Goal: Check status: Check status

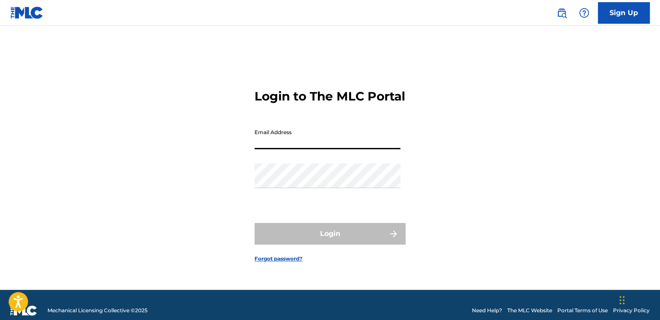
click at [275, 149] on input "Email Address" at bounding box center [327, 137] width 146 height 25
type input "[EMAIL_ADDRESS][DOMAIN_NAME]"
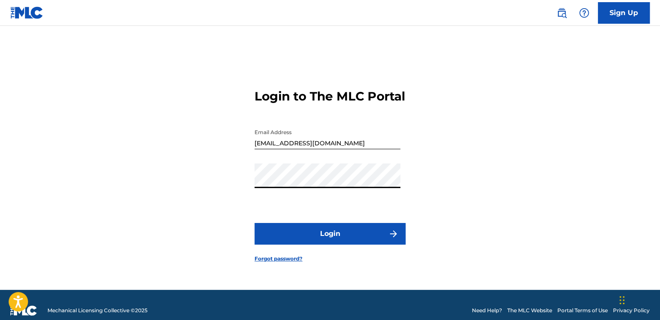
click at [254, 223] on button "Login" at bounding box center [329, 234] width 151 height 22
click at [369, 236] on button "Login" at bounding box center [329, 234] width 151 height 22
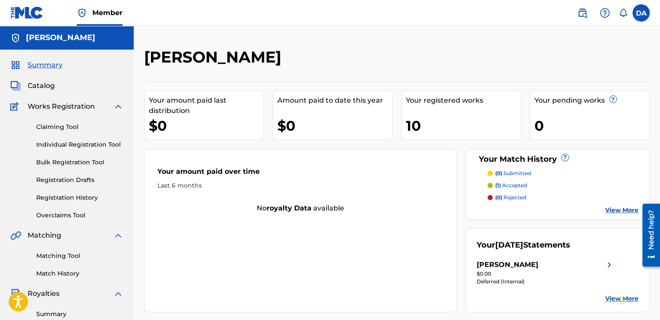
click at [44, 88] on span "Catalog" at bounding box center [41, 86] width 27 height 10
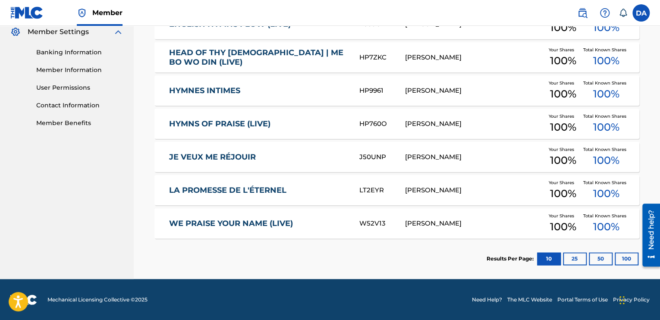
click at [573, 259] on button "25" at bounding box center [575, 258] width 24 height 13
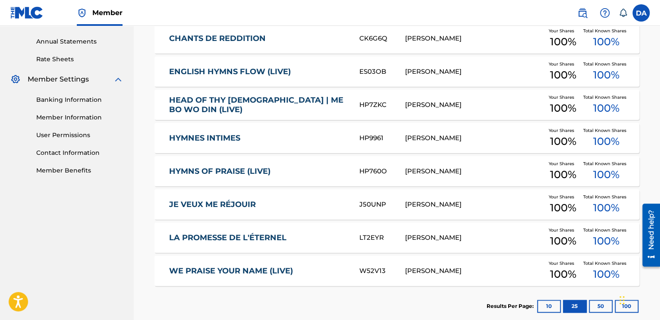
scroll to position [312, 0]
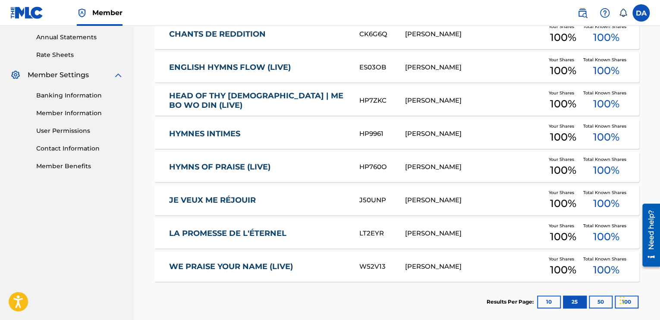
click at [608, 301] on button "50" at bounding box center [601, 301] width 24 height 13
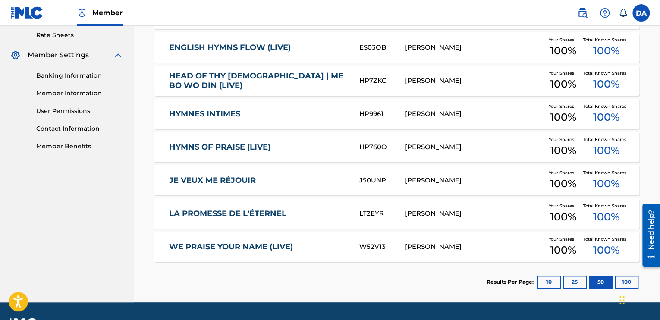
scroll to position [355, 0]
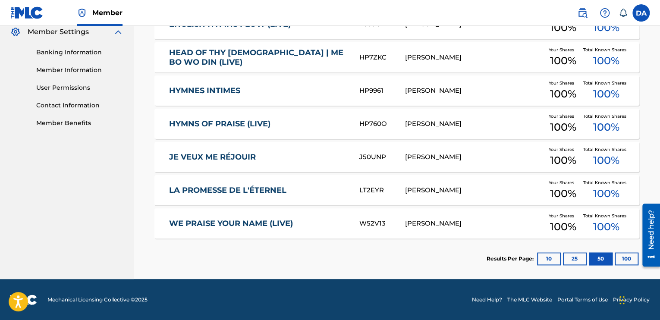
click at [553, 258] on button "10" at bounding box center [549, 258] width 24 height 13
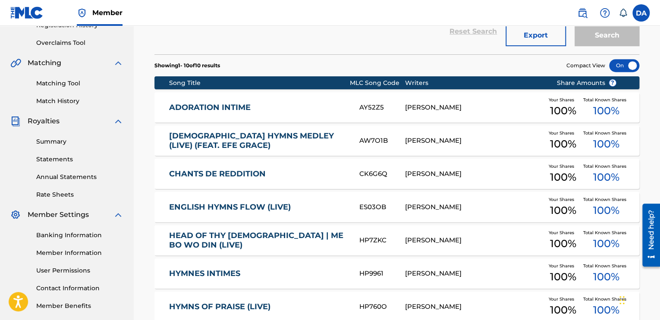
scroll to position [226, 0]
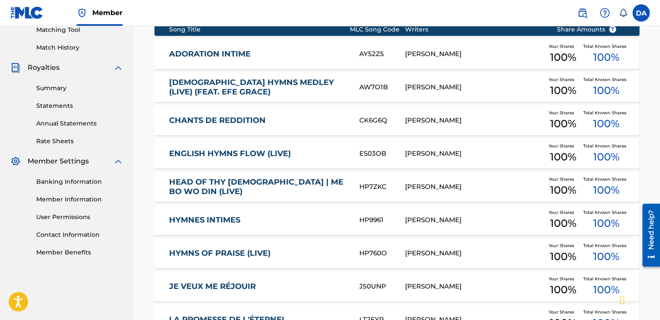
click at [61, 85] on link "Summary" at bounding box center [79, 88] width 87 height 9
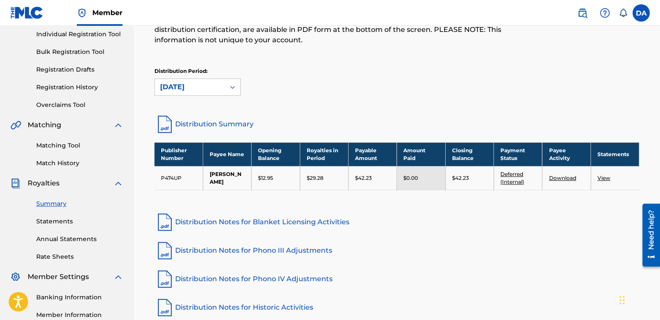
scroll to position [129, 0]
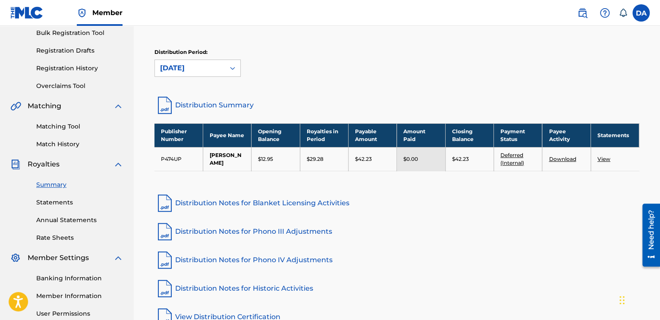
click at [596, 158] on td "View" at bounding box center [614, 159] width 48 height 24
click at [600, 159] on link "View" at bounding box center [603, 159] width 13 height 6
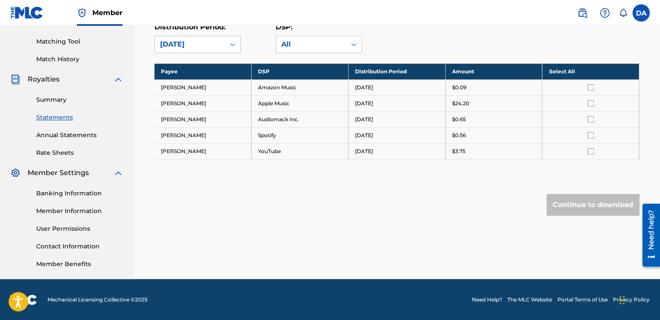
scroll to position [171, 0]
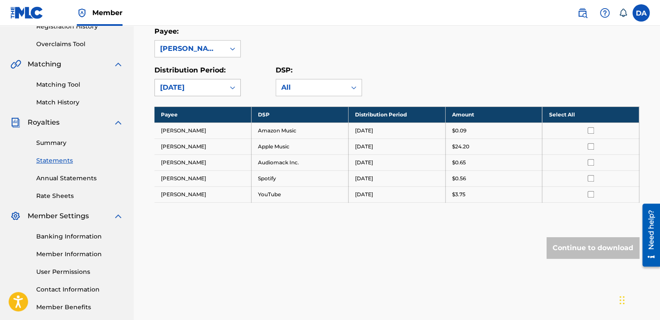
click at [235, 89] on icon at bounding box center [232, 87] width 9 height 9
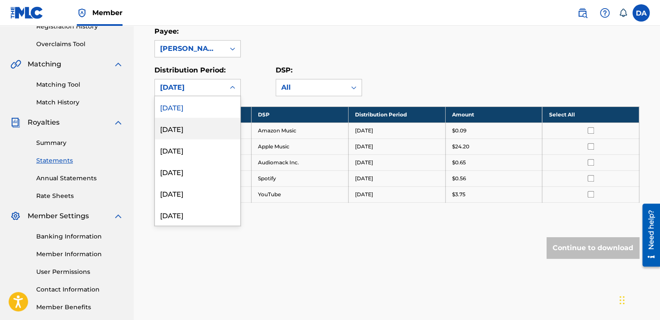
click at [195, 127] on div "[DATE]" at bounding box center [197, 129] width 85 height 22
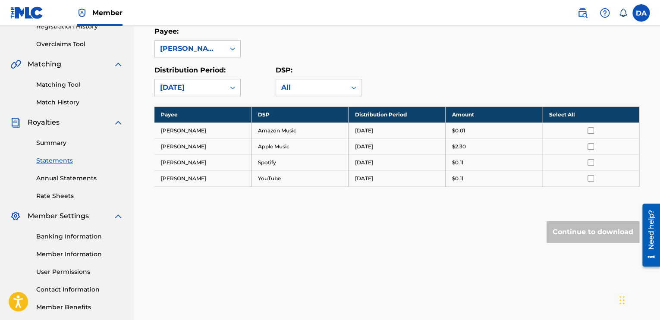
click at [236, 88] on icon at bounding box center [232, 87] width 9 height 9
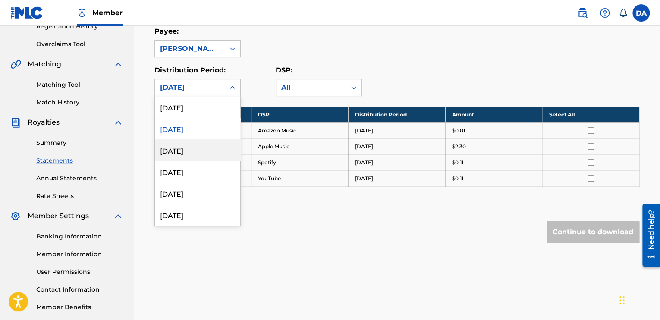
click at [193, 150] on div "[DATE]" at bounding box center [197, 150] width 85 height 22
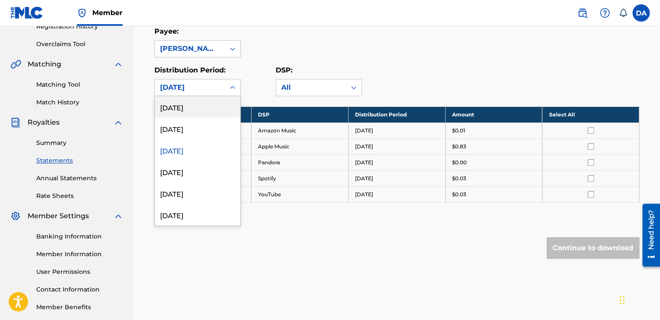
click at [234, 86] on icon at bounding box center [232, 87] width 9 height 9
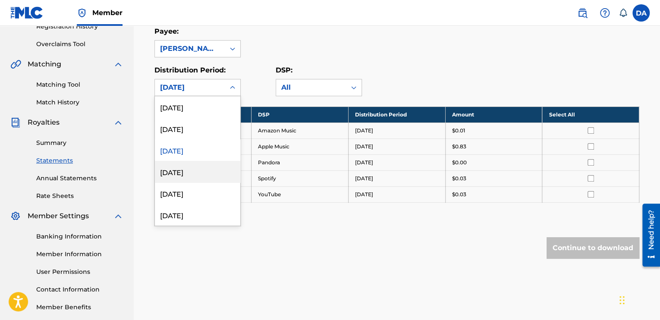
click at [194, 173] on div "[DATE]" at bounding box center [197, 172] width 85 height 22
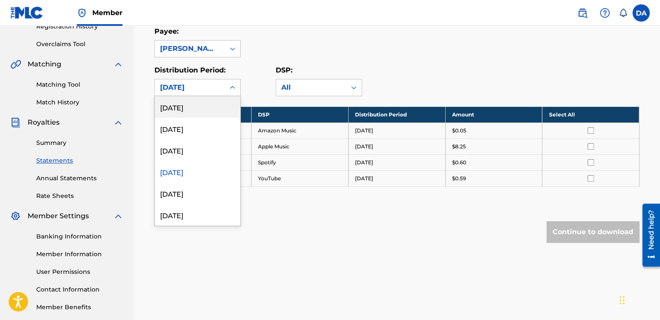
click at [232, 82] on div at bounding box center [233, 88] width 16 height 16
click at [196, 111] on div "[DATE]" at bounding box center [197, 107] width 85 height 22
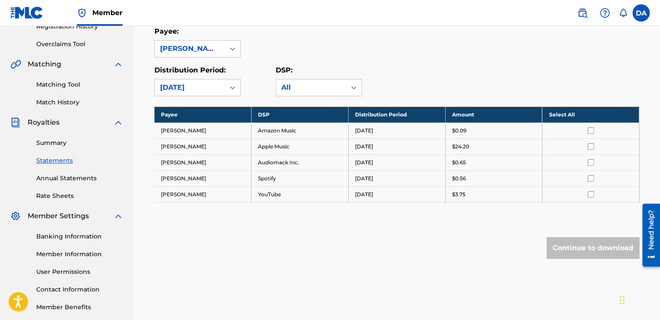
click at [405, 88] on div "Distribution Period: option [DATE], selected. [DATE] DSP: All" at bounding box center [396, 80] width 485 height 31
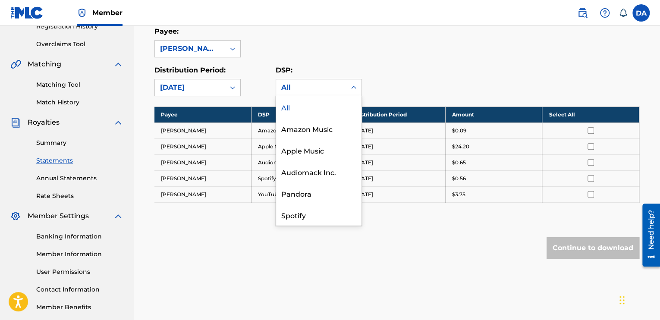
click at [353, 86] on icon at bounding box center [353, 87] width 9 height 9
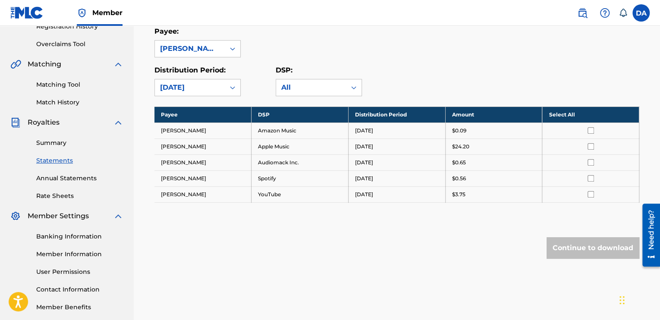
click at [412, 65] on div "Distribution Period: [DATE] DSP: All" at bounding box center [396, 80] width 485 height 31
click at [298, 198] on td "YouTube" at bounding box center [299, 194] width 97 height 16
